Goal: Check status: Check status

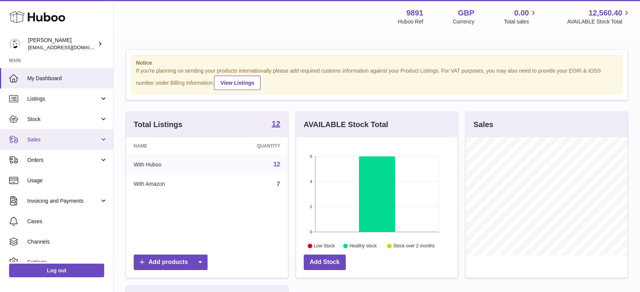
scroll to position [118, 161]
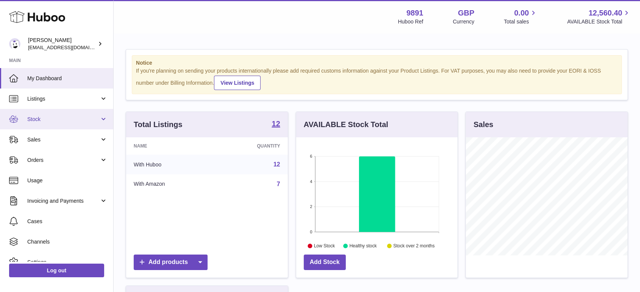
drag, startPoint x: 33, startPoint y: 118, endPoint x: 70, endPoint y: 128, distance: 38.4
click at [33, 118] on span "Stock" at bounding box center [63, 119] width 72 height 7
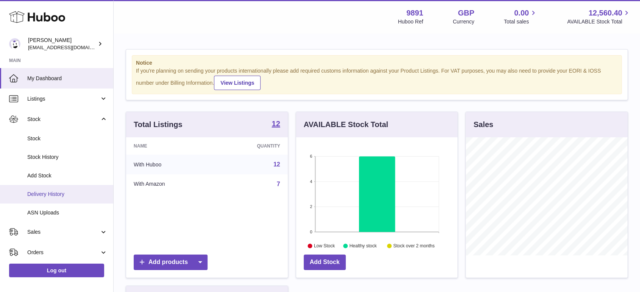
click at [52, 190] on link "Delivery History" at bounding box center [56, 194] width 113 height 19
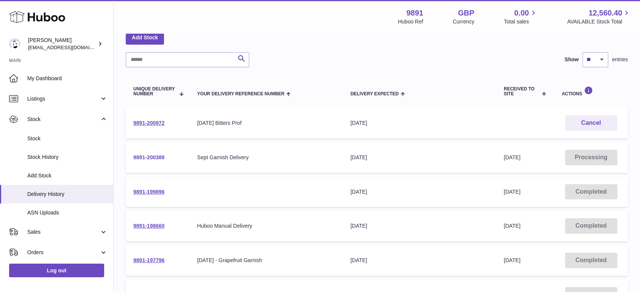
scroll to position [84, 0]
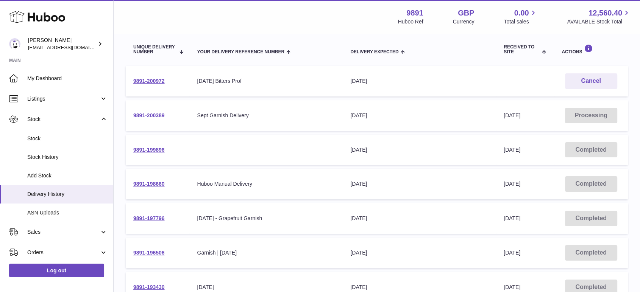
click at [153, 114] on link "9891-200389" at bounding box center [148, 115] width 31 height 6
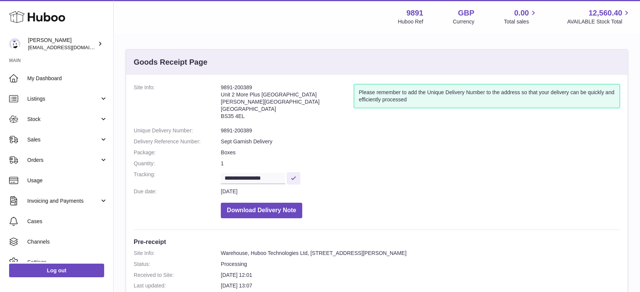
drag, startPoint x: 229, startPoint y: 88, endPoint x: 208, endPoint y: 88, distance: 21.2
click at [208, 88] on dl "**********" at bounding box center [377, 153] width 486 height 138
copy dl "9891-200389"
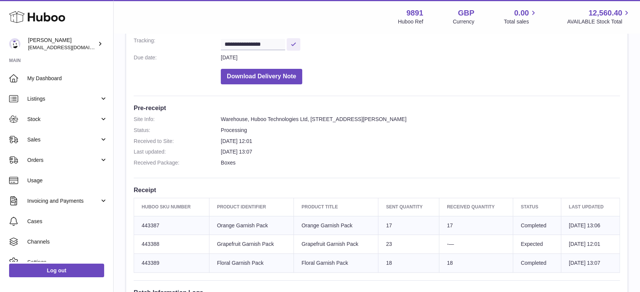
scroll to position [84, 0]
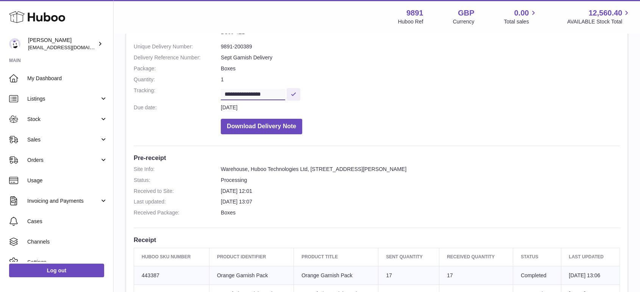
drag, startPoint x: 282, startPoint y: 93, endPoint x: 171, endPoint y: 87, distance: 110.7
click at [171, 87] on dl "**********" at bounding box center [377, 69] width 486 height 138
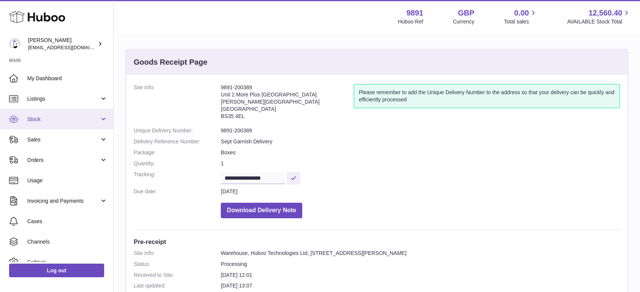
click at [37, 123] on link "Stock" at bounding box center [56, 119] width 113 height 20
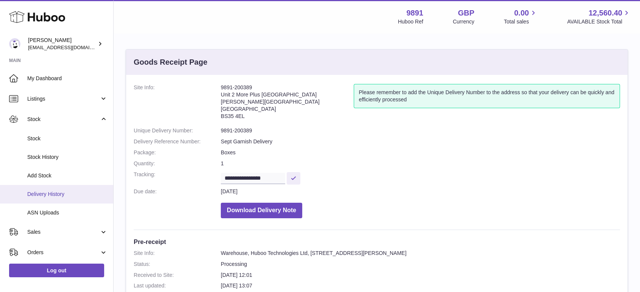
click at [59, 196] on span "Delivery History" at bounding box center [67, 194] width 80 height 7
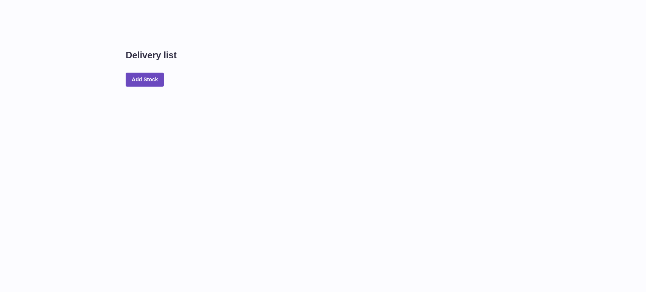
click at [171, 25] on div "Delivery list Add Stock" at bounding box center [380, 54] width 533 height 109
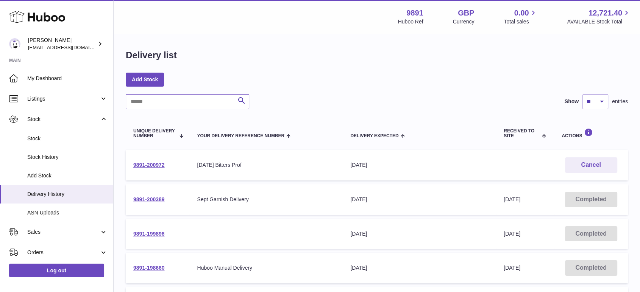
click at [188, 103] on input "text" at bounding box center [187, 101] width 123 height 15
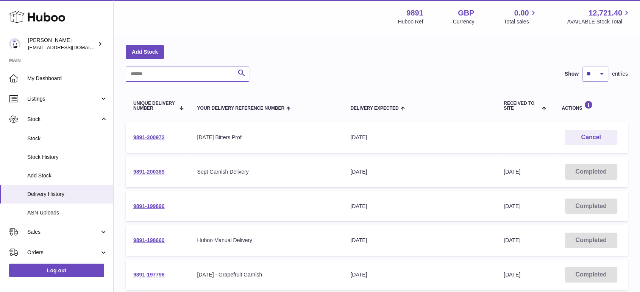
scroll to position [42, 0]
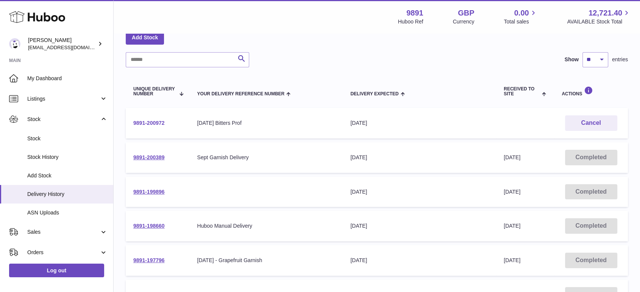
click at [155, 122] on link "9891-200972" at bounding box center [148, 123] width 31 height 6
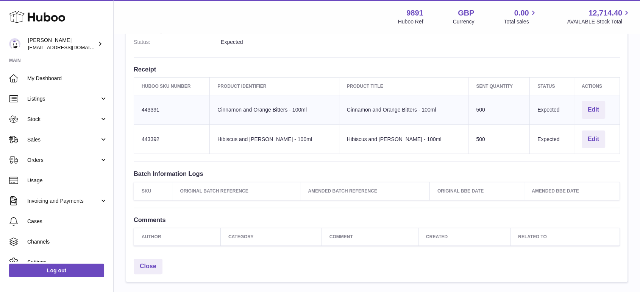
scroll to position [181, 0]
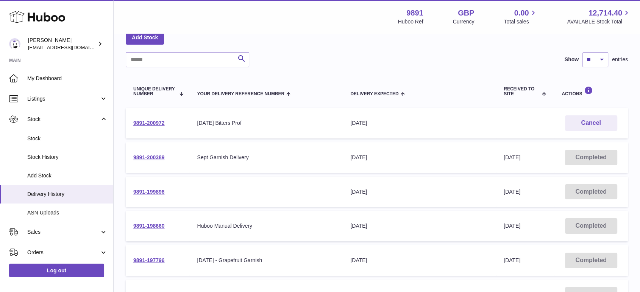
drag, startPoint x: 332, startPoint y: 74, endPoint x: 598, endPoint y: 91, distance: 266.7
click at [332, 73] on div "Search Show ** ** ** *** entries Unique Delivery Number Your Delivery Reference…" at bounding box center [377, 258] width 502 height 413
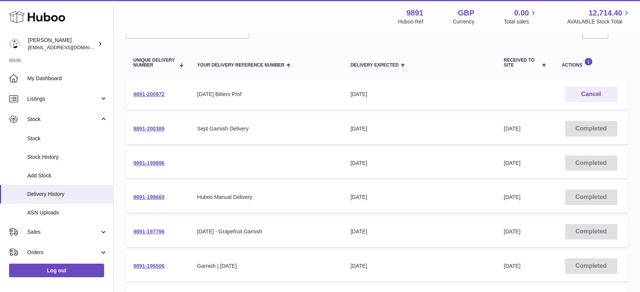
scroll to position [84, 0]
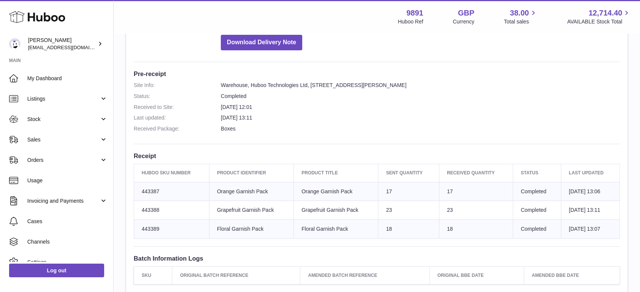
scroll to position [210, 0]
